Goal: Transaction & Acquisition: Purchase product/service

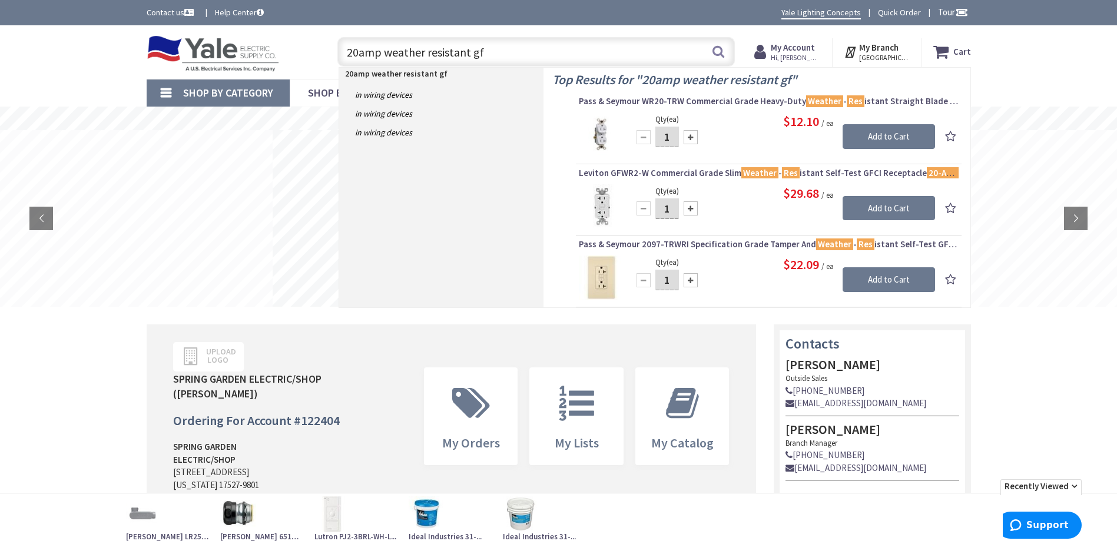
type input "20amp weather resistant gfi"
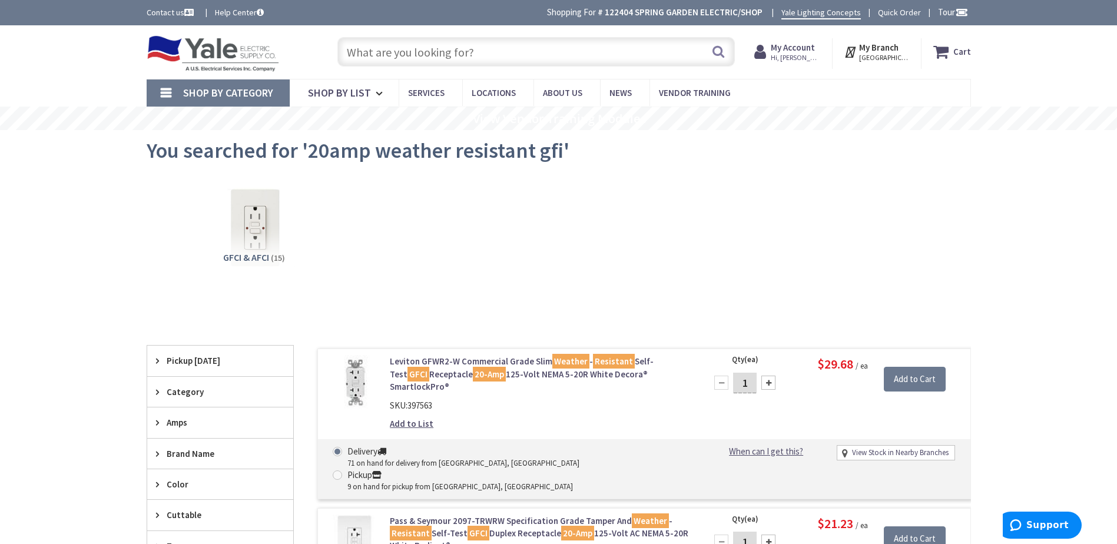
click at [373, 54] on input "text" at bounding box center [536, 51] width 398 height 29
paste input "5322-0"
type input "5322-0"
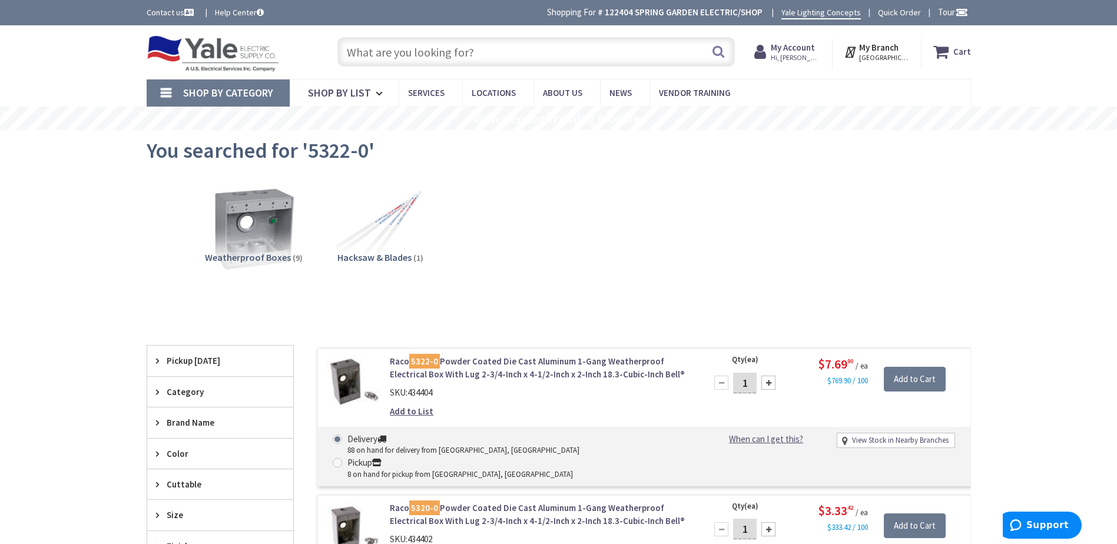
click at [444, 49] on input "text" at bounding box center [536, 51] width 398 height 29
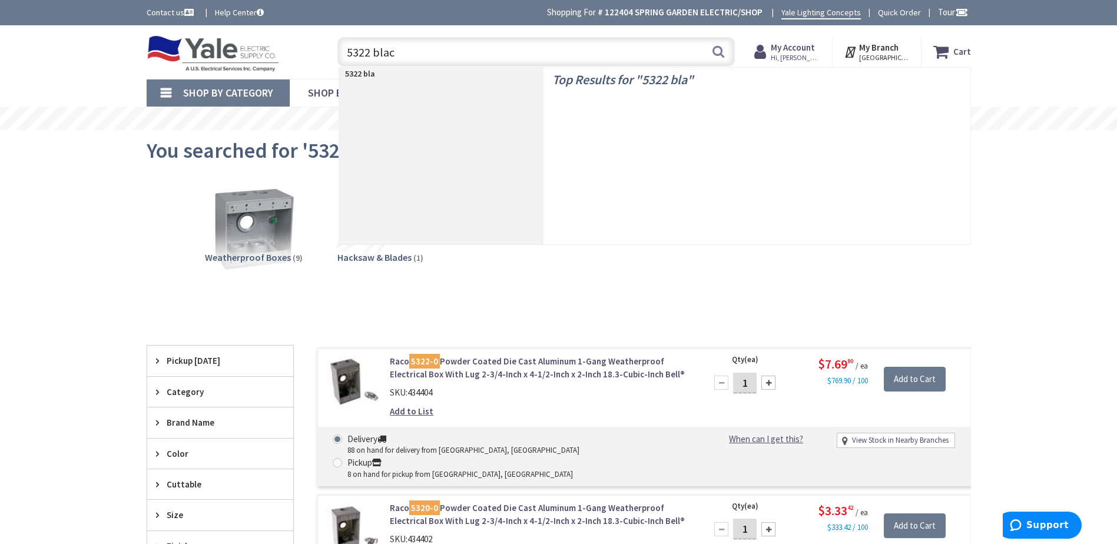
type input "5322 black"
